Goal: Obtain resource: Download file/media

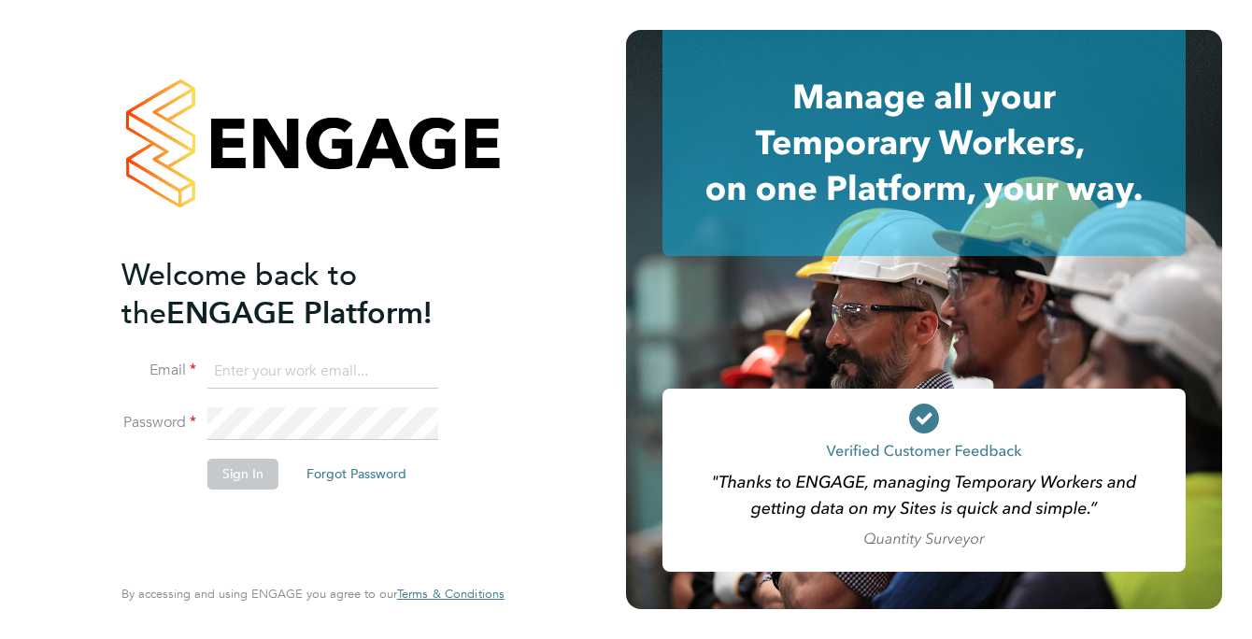
type input "joseph.fletcher@countrysidepartnerships.com"
click at [390, 411] on fieldset "Email joseph.fletcher@countrysidepartnerships.com Password Sign In Forgot Passw…" at bounding box center [303, 431] width 364 height 153
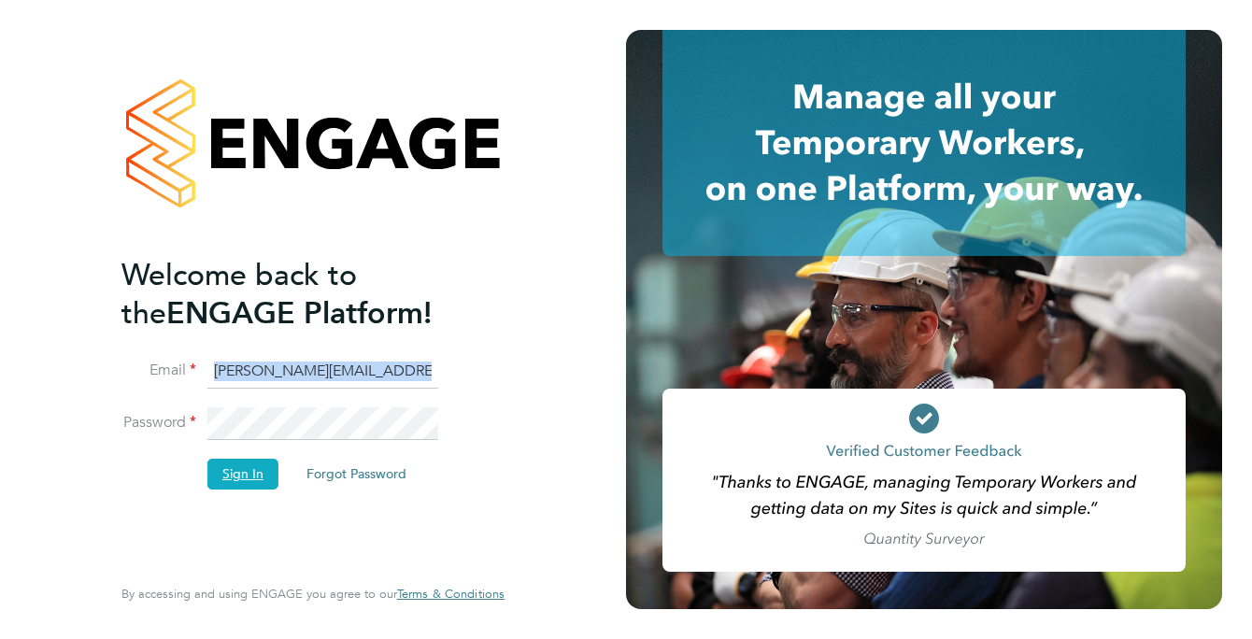
click at [239, 467] on button "Sign In" at bounding box center [242, 474] width 71 height 30
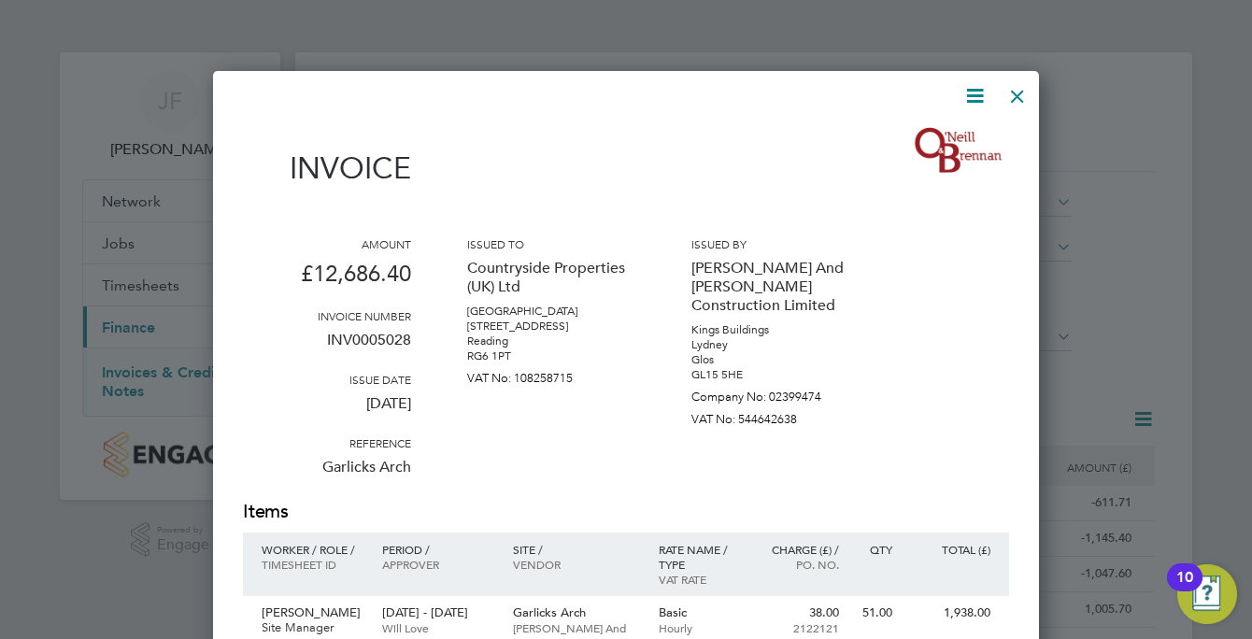
click at [979, 91] on icon at bounding box center [974, 95] width 23 height 23
click at [908, 135] on li "Download Invoice" at bounding box center [918, 140] width 129 height 26
drag, startPoint x: 1181, startPoint y: 138, endPoint x: 1162, endPoint y: 135, distance: 19.1
click at [1181, 138] on div at bounding box center [626, 319] width 1252 height 639
click at [1019, 89] on div at bounding box center [1017, 92] width 34 height 34
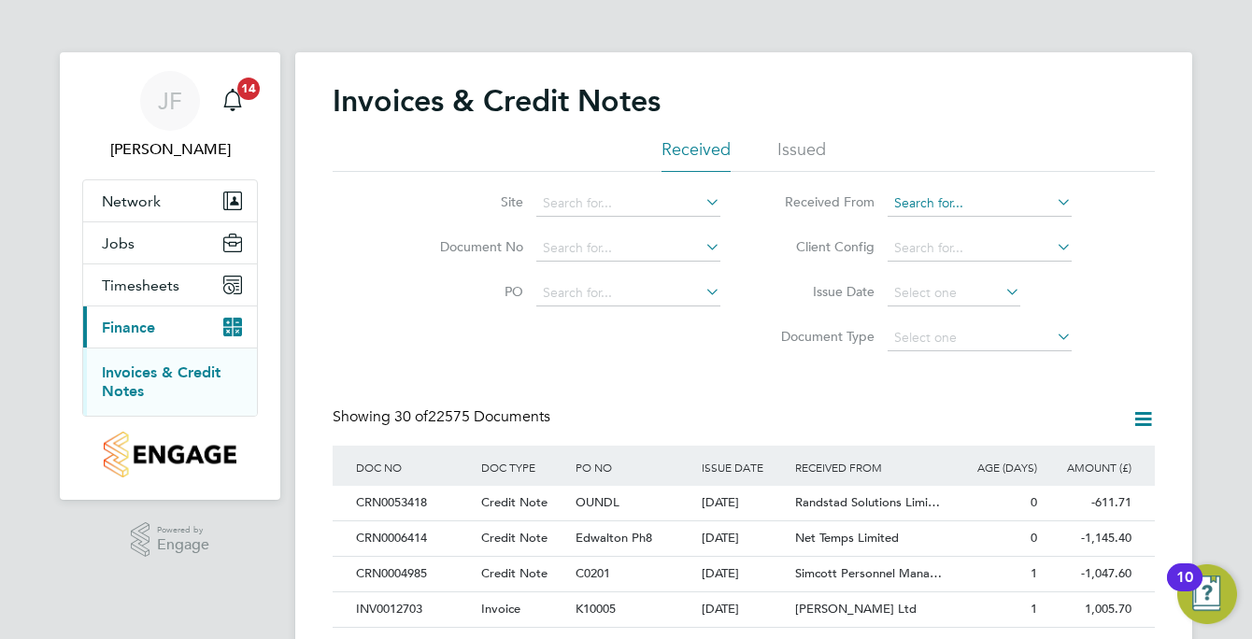
click at [909, 206] on input at bounding box center [979, 204] width 184 height 26
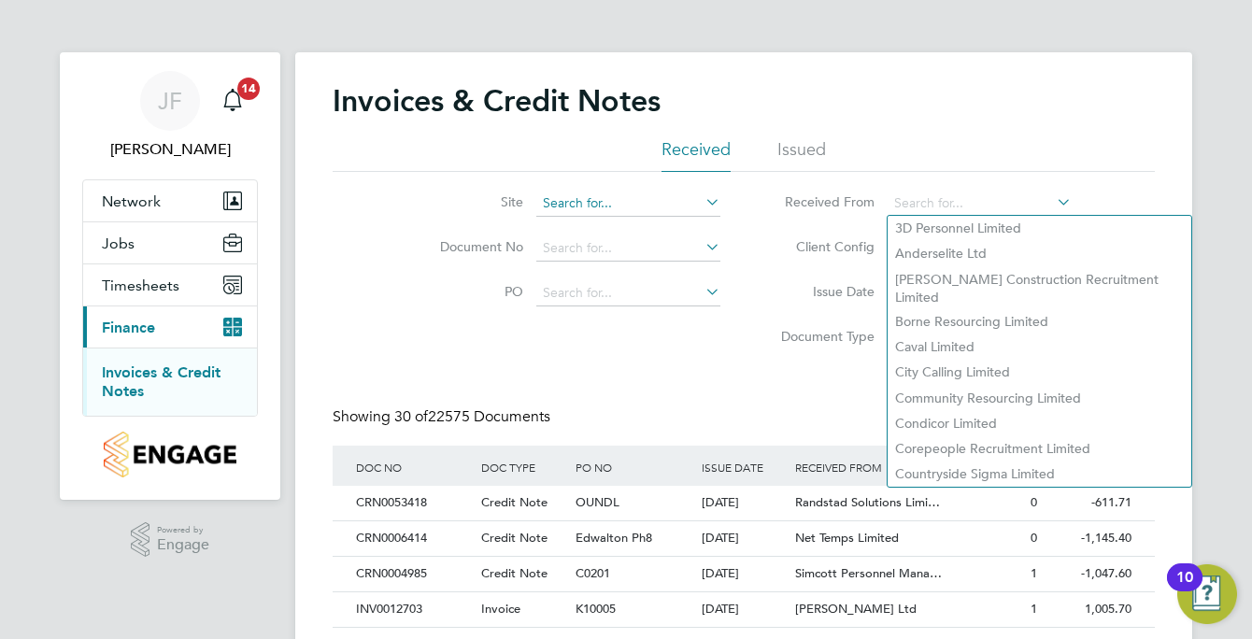
click at [582, 203] on input at bounding box center [628, 204] width 184 height 26
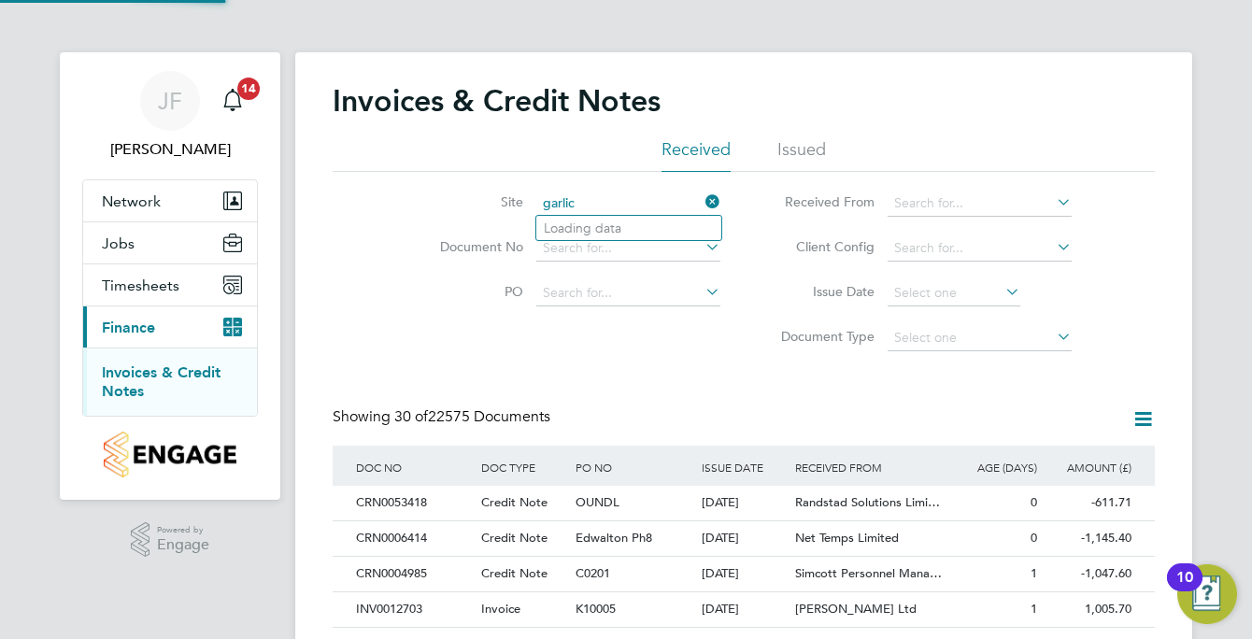
scroll to position [35, 127]
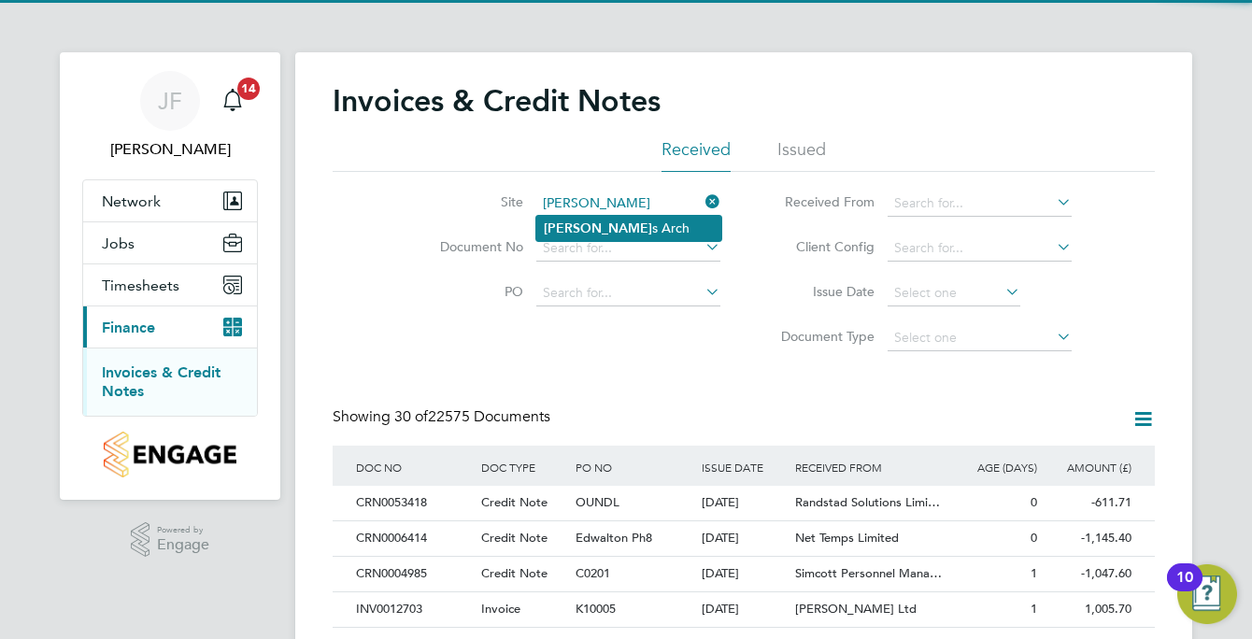
click at [584, 216] on li "[PERSON_NAME] s Arch" at bounding box center [628, 228] width 185 height 25
type input "Garlicks Arch"
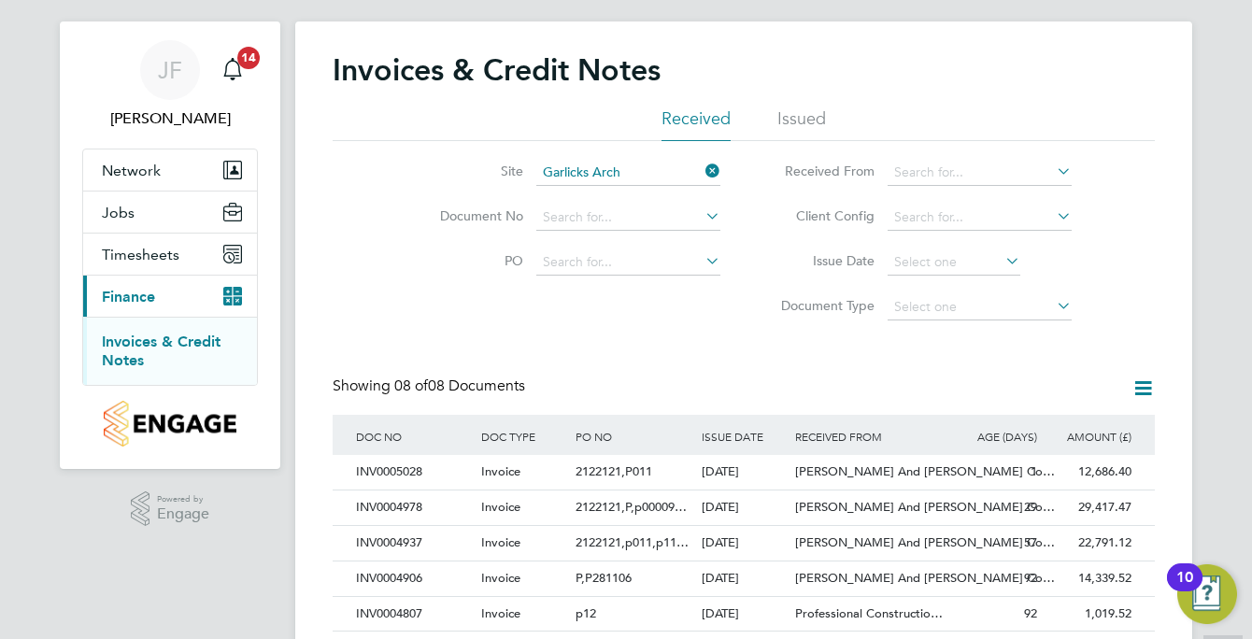
scroll to position [0, 0]
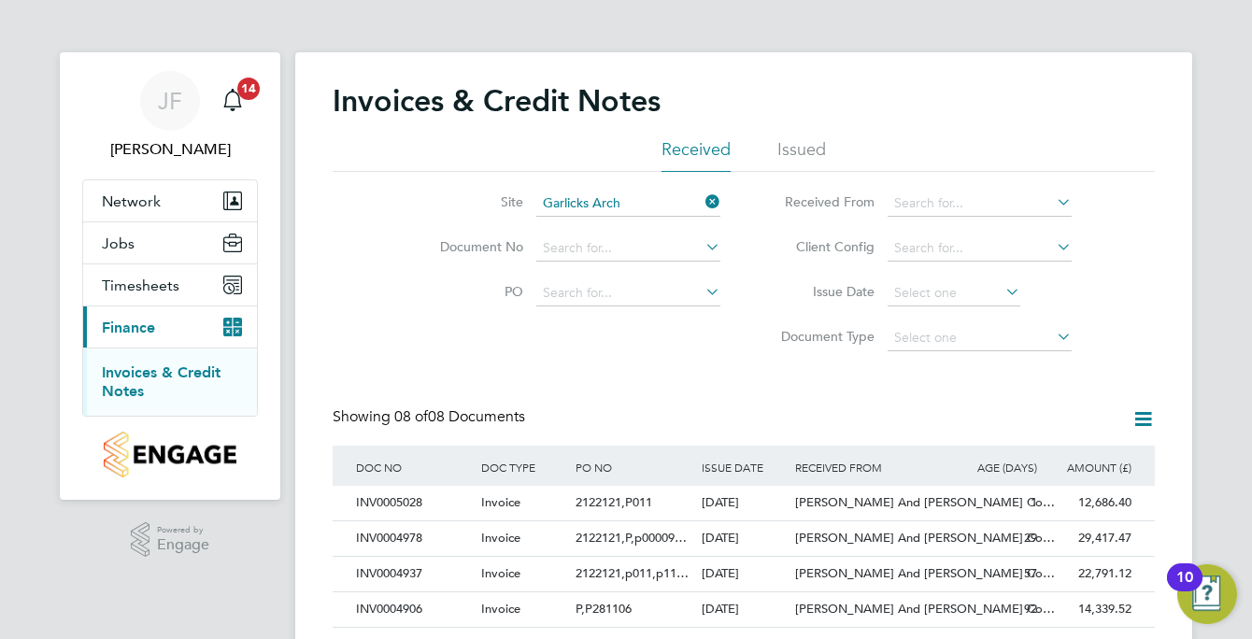
click at [639, 203] on input "Garlicks Arch" at bounding box center [628, 204] width 184 height 26
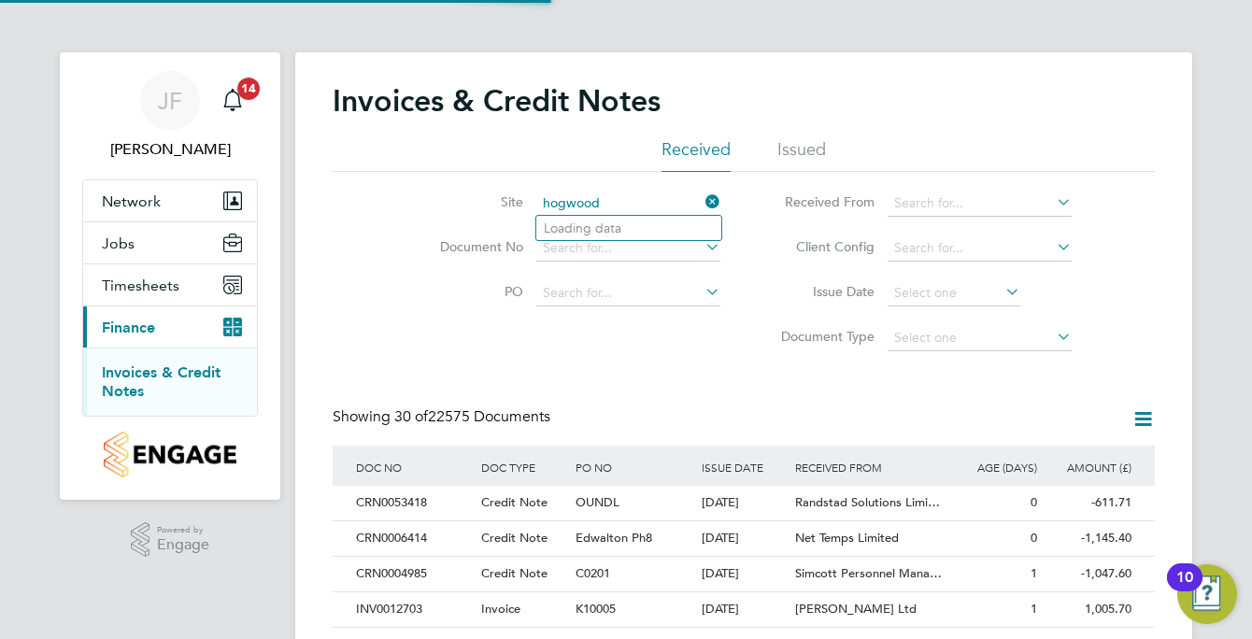
scroll to position [35, 127]
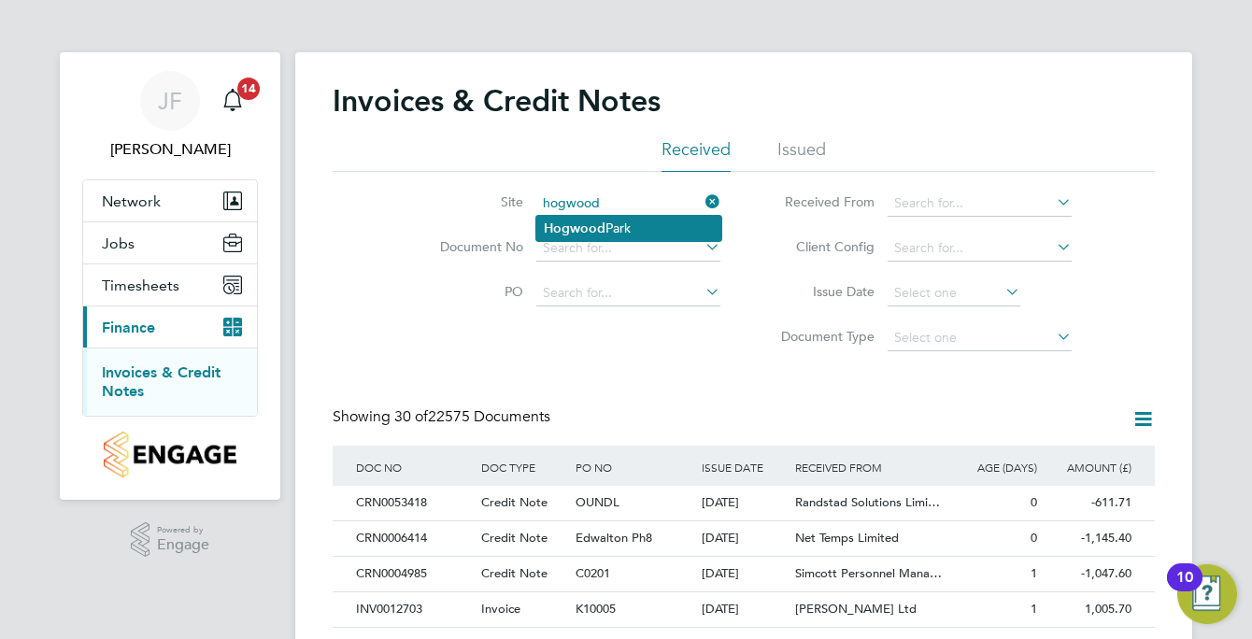
click at [574, 234] on b "Hogwood" at bounding box center [575, 228] width 62 height 16
type input "[GEOGRAPHIC_DATA]"
